Goal: Information Seeking & Learning: Check status

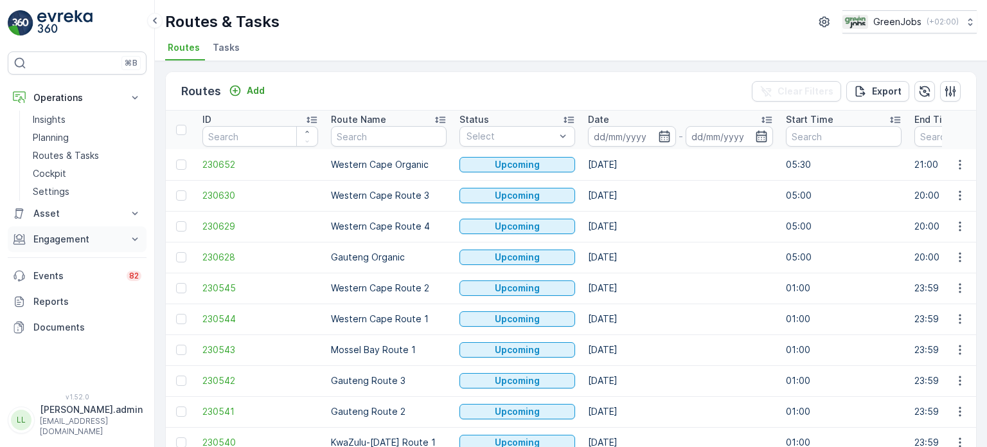
click at [67, 238] on p "Engagement" at bounding box center [76, 239] width 87 height 13
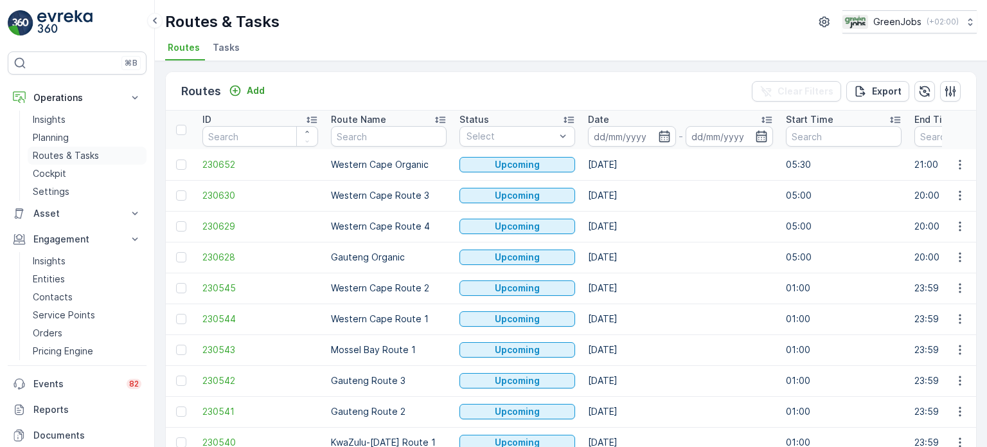
click at [64, 154] on p "Routes & Tasks" at bounding box center [66, 155] width 66 height 13
click at [228, 46] on span "Tasks" at bounding box center [226, 47] width 27 height 13
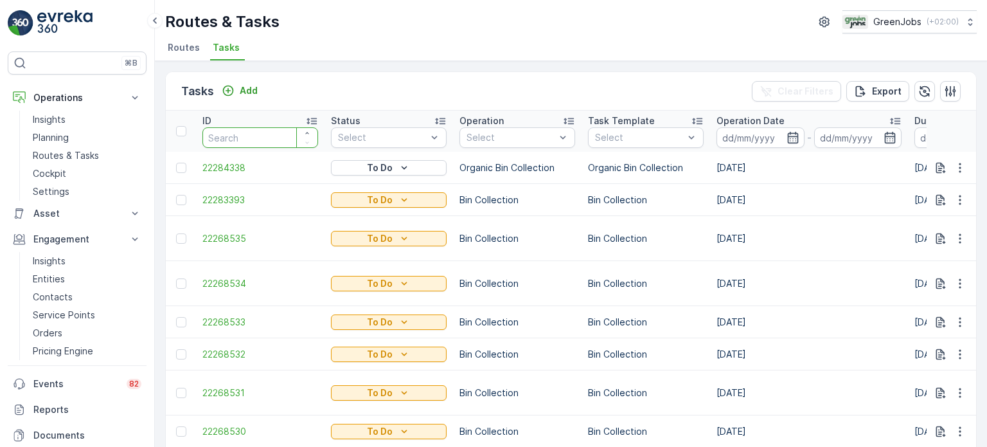
click at [242, 134] on input "number" at bounding box center [260, 137] width 116 height 21
type input "21604622"
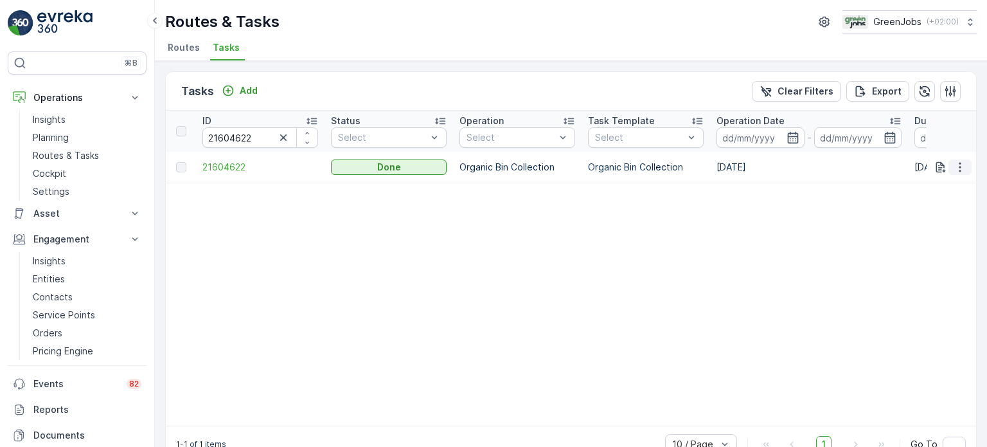
click at [954, 163] on icon "button" at bounding box center [960, 167] width 13 height 13
click at [930, 184] on span "See More Details" at bounding box center [945, 185] width 75 height 13
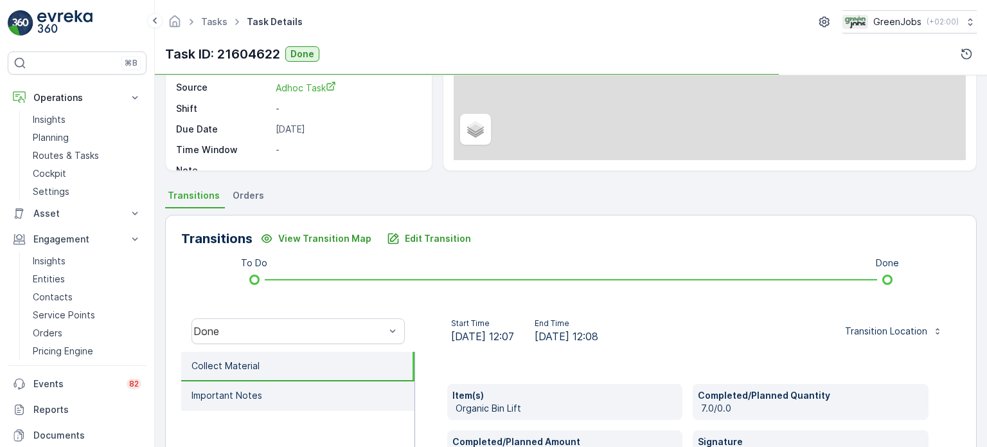
scroll to position [193, 0]
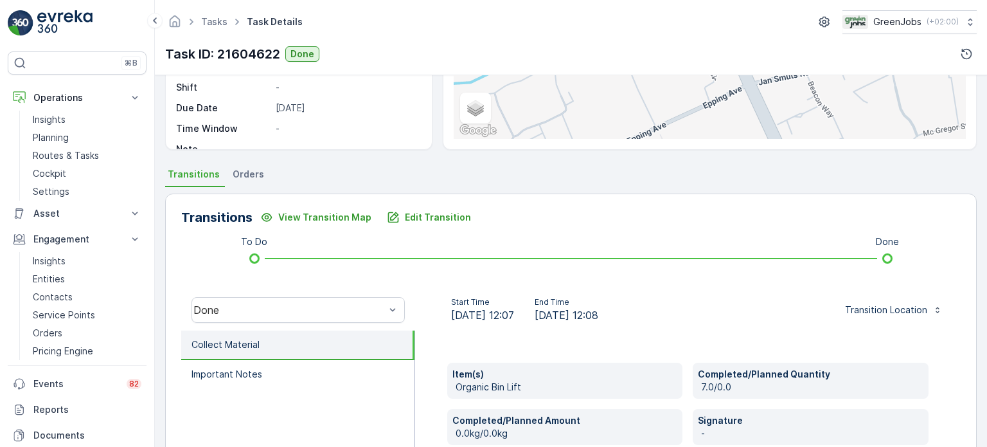
click at [247, 172] on span "Orders" at bounding box center [248, 174] width 31 height 13
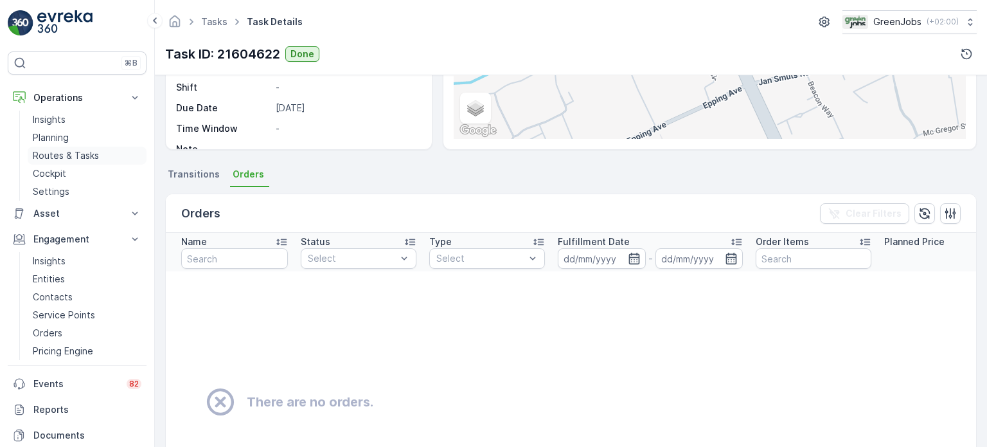
click at [82, 149] on p "Routes & Tasks" at bounding box center [66, 155] width 66 height 13
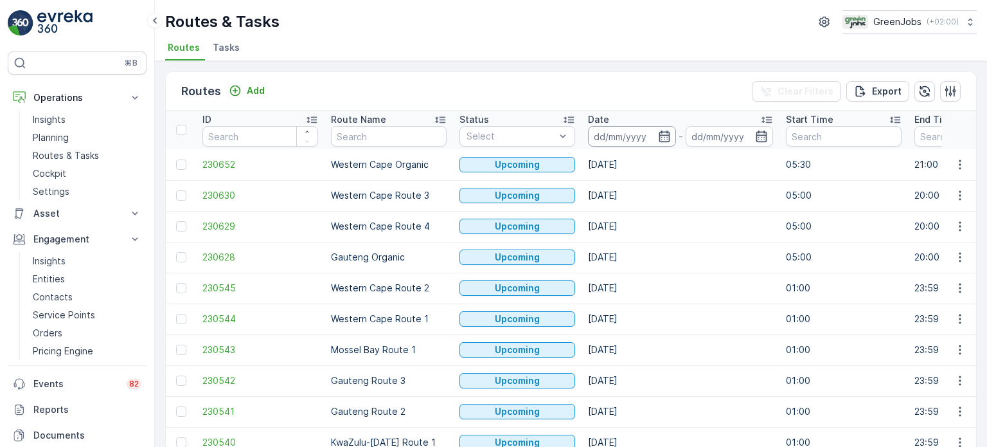
click at [671, 136] on input at bounding box center [632, 136] width 88 height 21
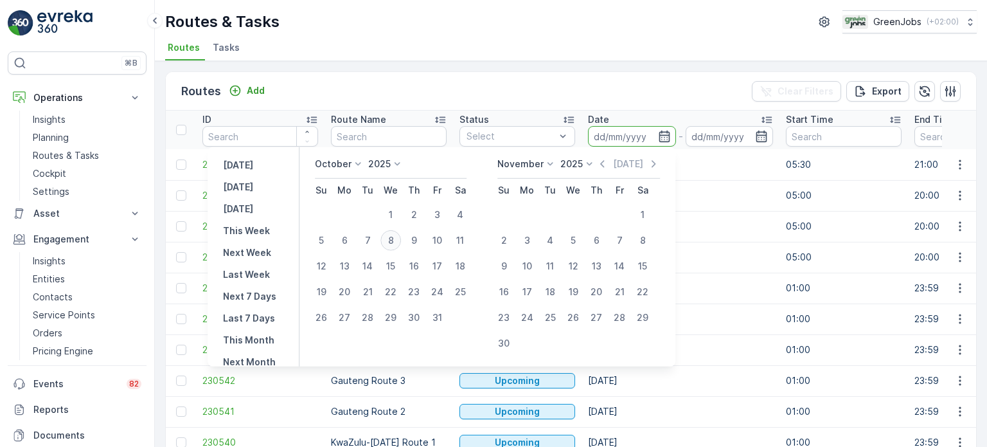
click at [401, 237] on div "8" at bounding box center [391, 240] width 21 height 21
type input "[DATE]"
click at [401, 237] on div "8" at bounding box center [391, 240] width 21 height 21
type input "[DATE]"
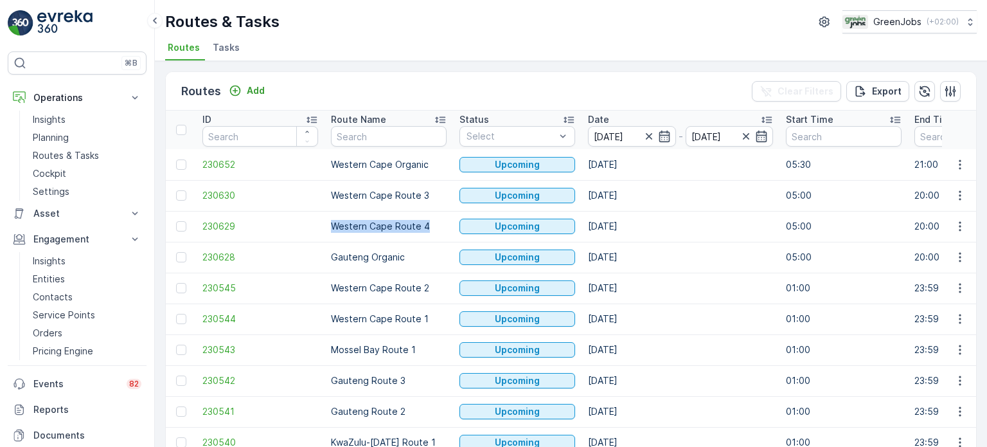
click at [403, 237] on td "Western Cape Route 4" at bounding box center [389, 226] width 129 height 31
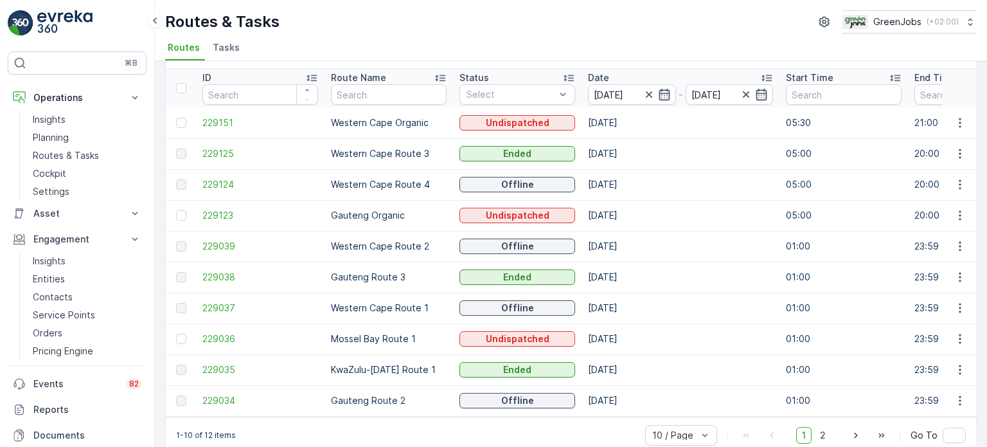
scroll to position [64, 0]
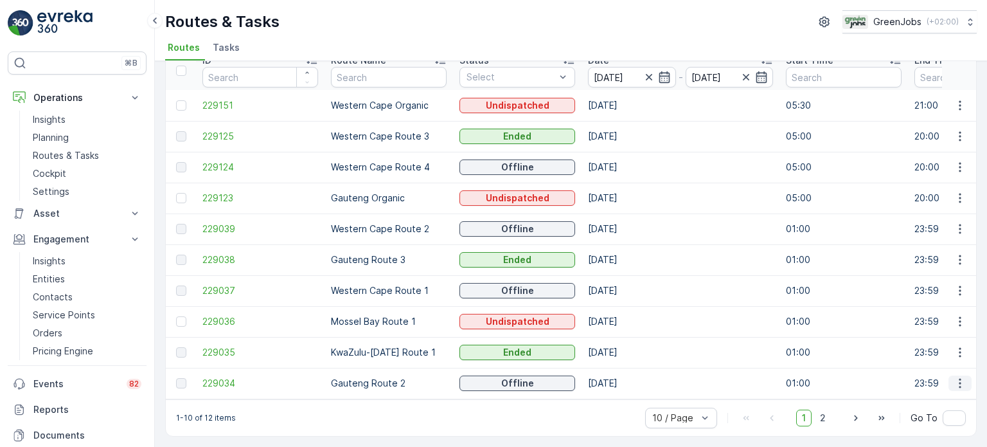
click at [959, 377] on icon "button" at bounding box center [960, 383] width 13 height 13
click at [917, 396] on span "See More Details" at bounding box center [930, 396] width 75 height 13
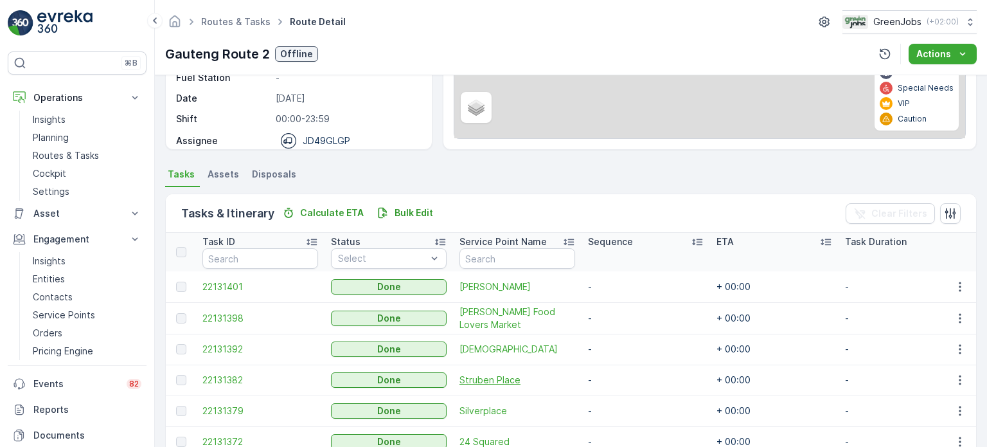
scroll to position [386, 0]
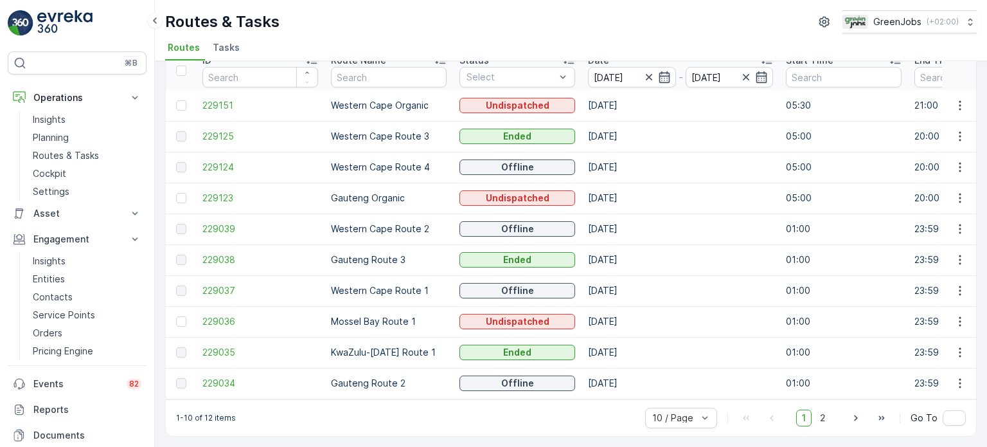
scroll to position [64, 0]
drag, startPoint x: 858, startPoint y: 419, endPoint x: 850, endPoint y: 420, distance: 7.7
click at [857, 420] on icon "button" at bounding box center [856, 417] width 13 height 13
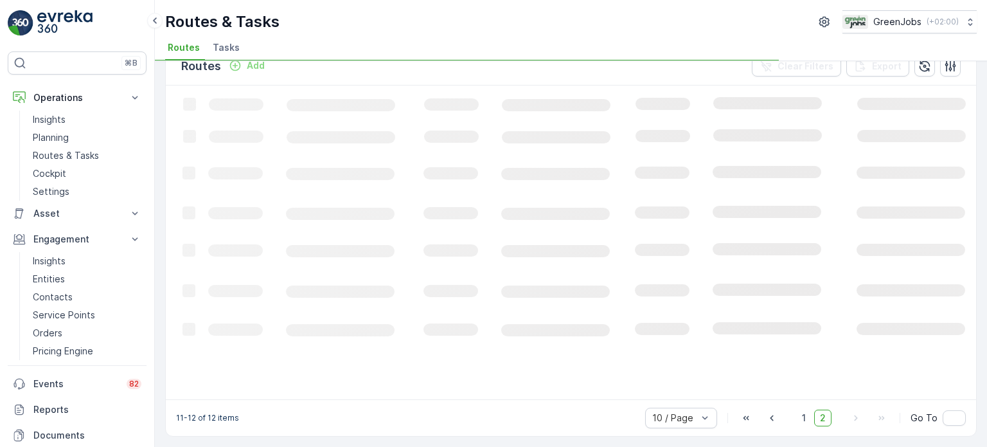
scroll to position [24, 0]
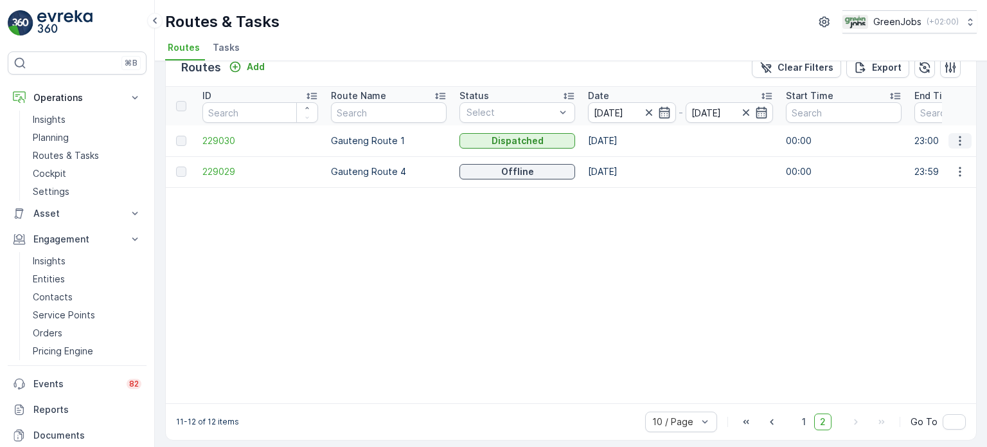
click at [954, 137] on icon "button" at bounding box center [960, 140] width 13 height 13
click at [912, 157] on span "See More Details" at bounding box center [930, 158] width 75 height 13
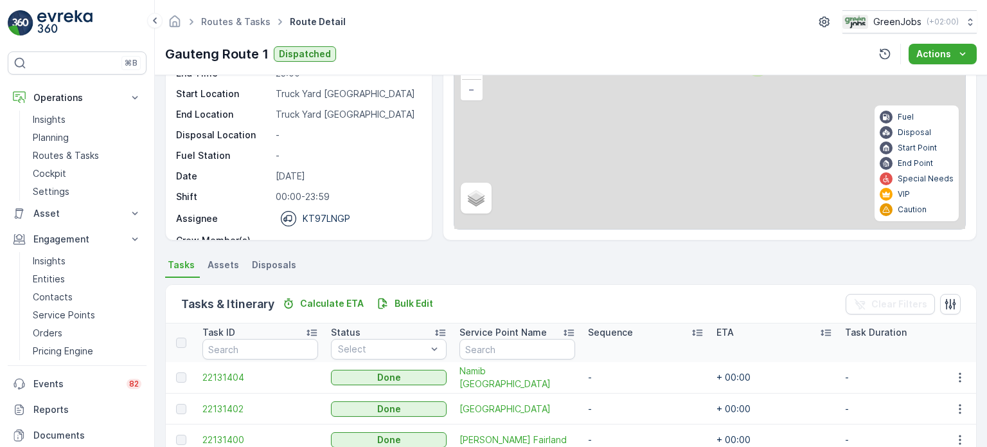
scroll to position [257, 0]
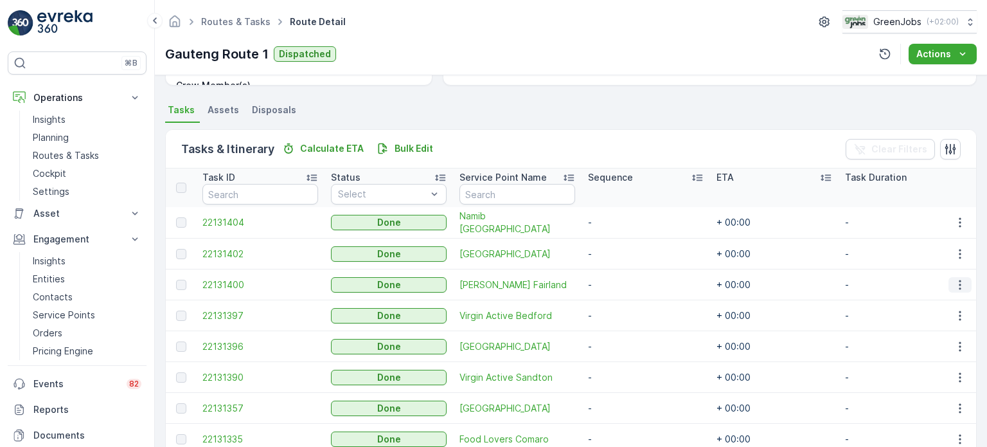
click at [961, 282] on icon "button" at bounding box center [960, 284] width 13 height 13
click at [933, 297] on span "See More Details" at bounding box center [945, 302] width 75 height 13
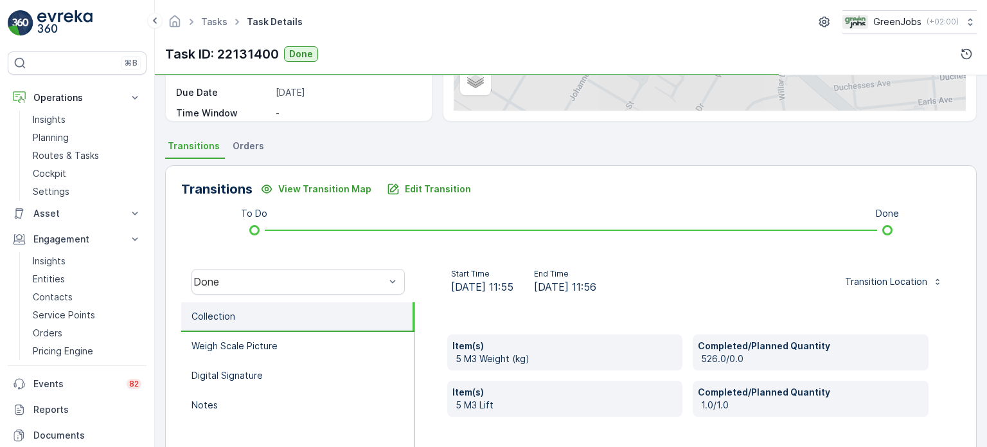
scroll to position [321, 0]
